Goal: Find contact information: Find contact information

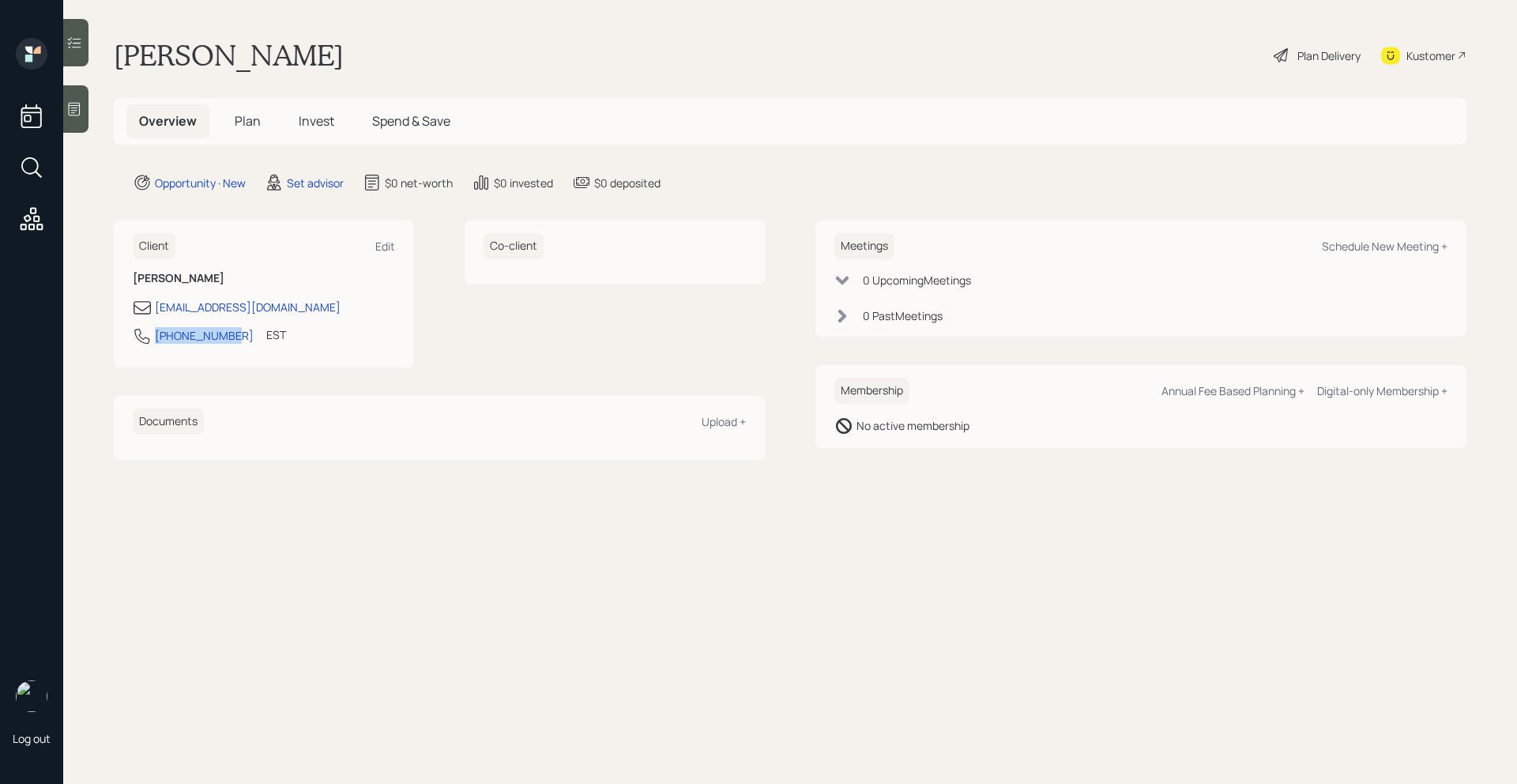
drag, startPoint x: 230, startPoint y: 336, endPoint x: 151, endPoint y: 331, distance: 79.2
click at [151, 331] on div "571-435-7530 EST Currently 11:03 AM" at bounding box center [263, 341] width 262 height 29
copy div "571-435-7530"
